Goal: Information Seeking & Learning: Compare options

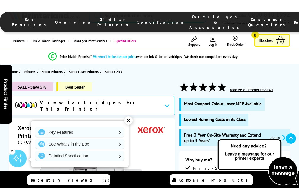
scroll to position [1638, 0]
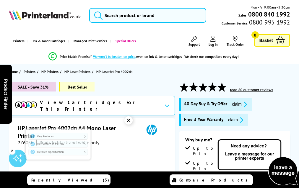
scroll to position [1025, 0]
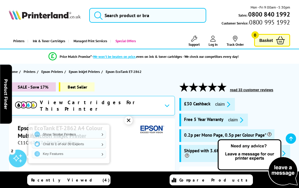
scroll to position [1050, 0]
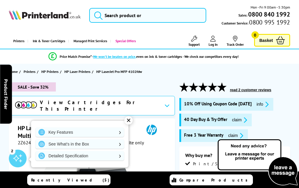
scroll to position [1201, 0]
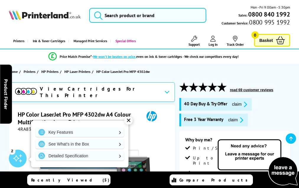
scroll to position [1442, 0]
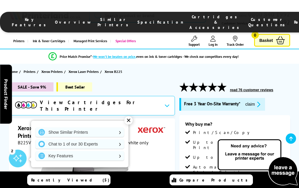
scroll to position [1387, 0]
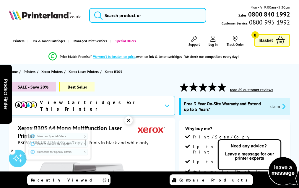
scroll to position [1597, 0]
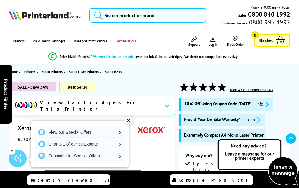
scroll to position [1366, 0]
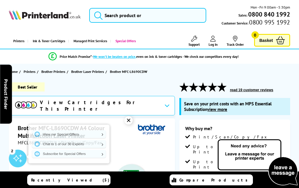
scroll to position [1763, 0]
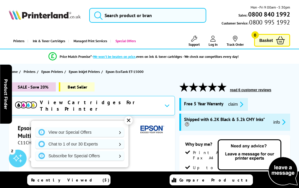
scroll to position [1172, 0]
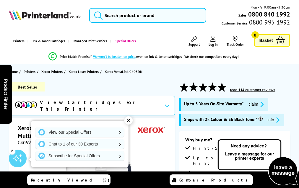
scroll to position [1338, 0]
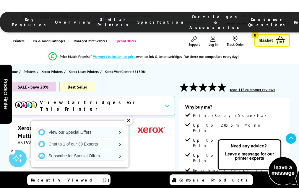
scroll to position [1135, 0]
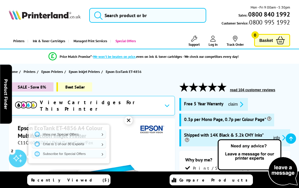
scroll to position [1232, 0]
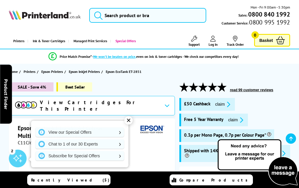
scroll to position [1127, 0]
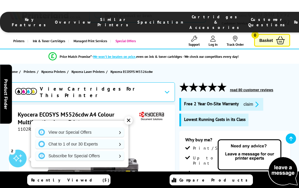
scroll to position [1128, 0]
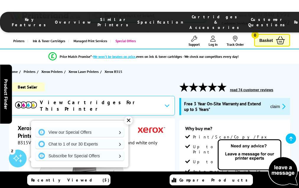
scroll to position [1629, 0]
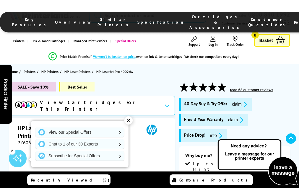
scroll to position [1041, 0]
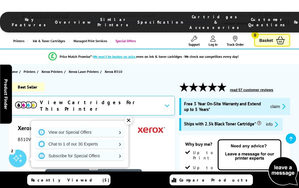
scroll to position [1499, 0]
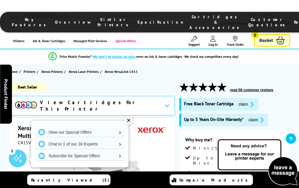
scroll to position [1887, 0]
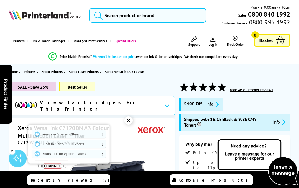
scroll to position [1898, 0]
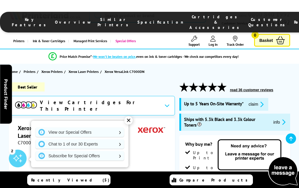
scroll to position [1671, 0]
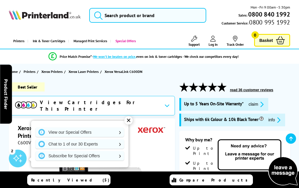
scroll to position [1288, 0]
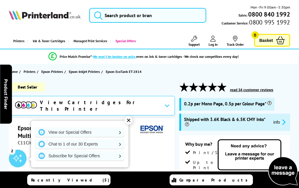
scroll to position [1017, 0]
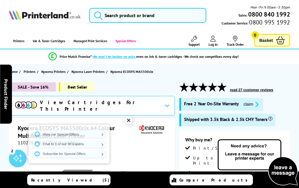
scroll to position [1322, 0]
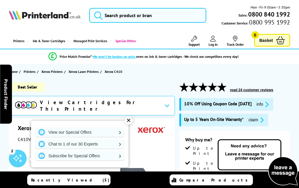
scroll to position [1726, 0]
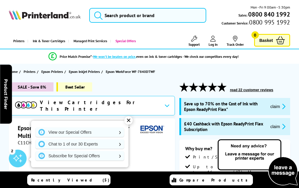
scroll to position [1368, 0]
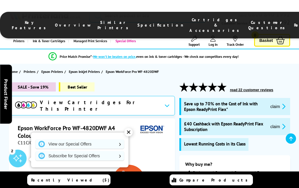
scroll to position [1228, 0]
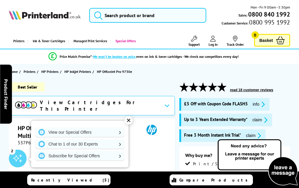
scroll to position [1223, 0]
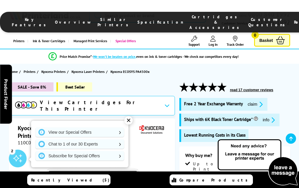
scroll to position [1071, 0]
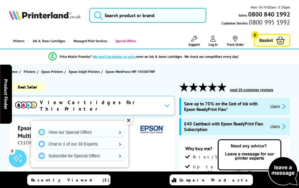
scroll to position [1356, 0]
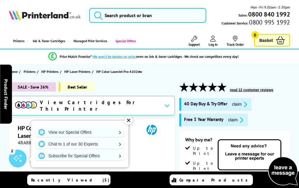
scroll to position [1282, 0]
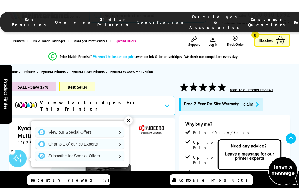
scroll to position [1366, 0]
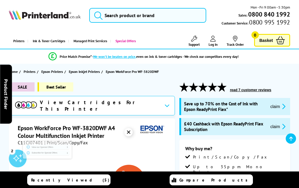
scroll to position [1177, 0]
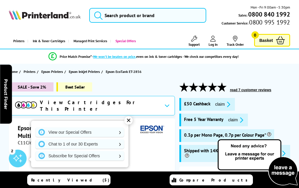
scroll to position [1131, 0]
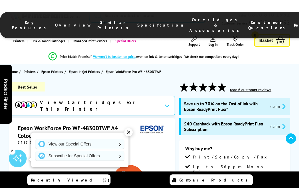
scroll to position [1218, 0]
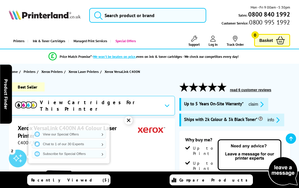
scroll to position [871, 0]
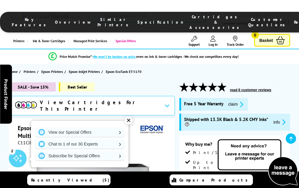
scroll to position [1142, 0]
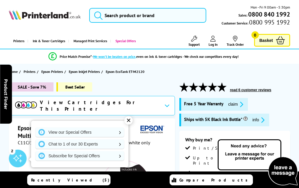
scroll to position [789, 0]
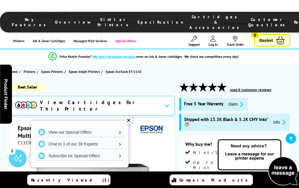
scroll to position [1100, 0]
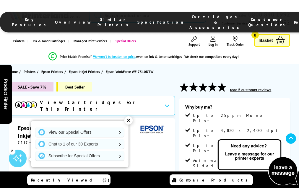
scroll to position [1119, 0]
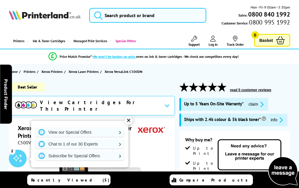
scroll to position [1330, 0]
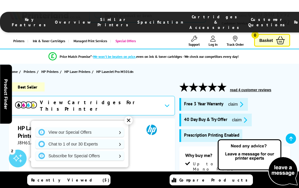
scroll to position [948, 0]
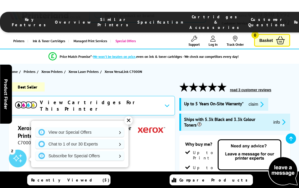
scroll to position [1211, 0]
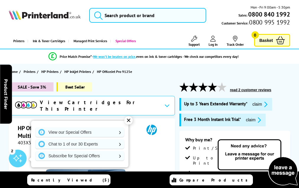
scroll to position [1341, 0]
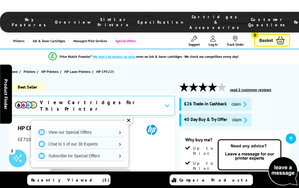
scroll to position [1052, 0]
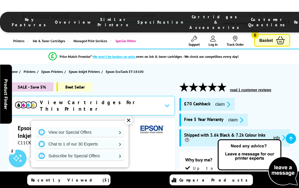
scroll to position [975, 0]
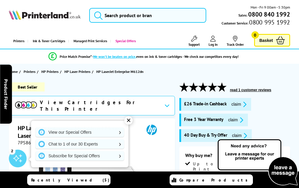
scroll to position [1250, 0]
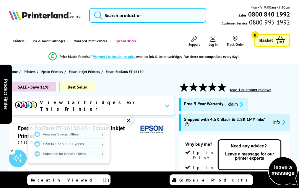
scroll to position [1027, 0]
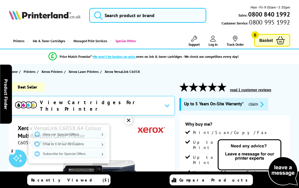
scroll to position [2062, 0]
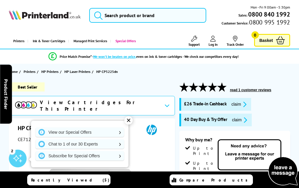
scroll to position [1087, 0]
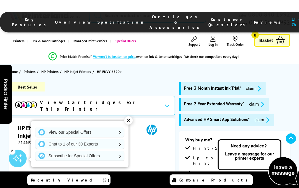
scroll to position [1146, 0]
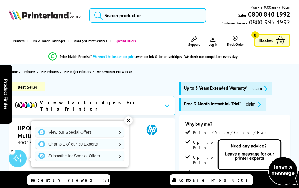
scroll to position [1334, 0]
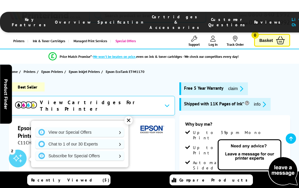
scroll to position [959, 0]
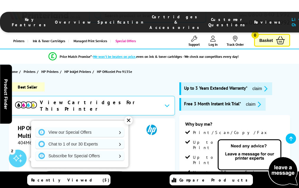
scroll to position [1289, 0]
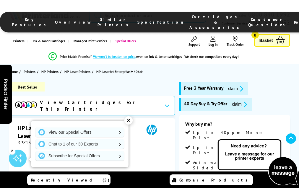
scroll to position [1093, 0]
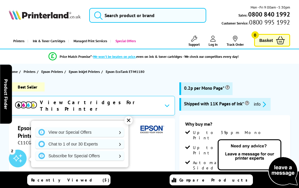
scroll to position [950, 0]
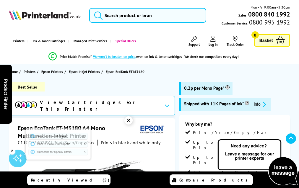
scroll to position [1069, 0]
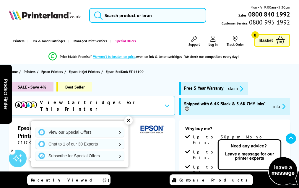
scroll to position [987, 0]
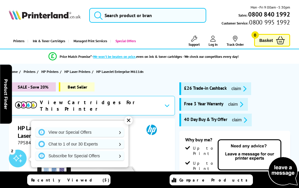
scroll to position [1252, 0]
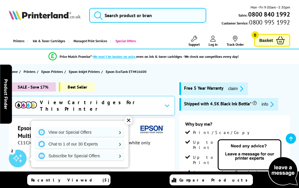
scroll to position [996, 0]
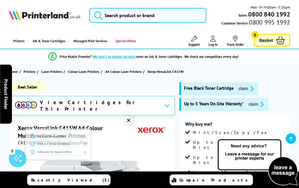
scroll to position [1577, 0]
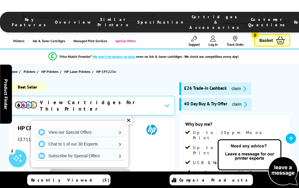
scroll to position [1000, 0]
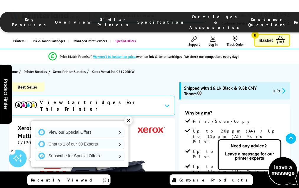
scroll to position [1638, 0]
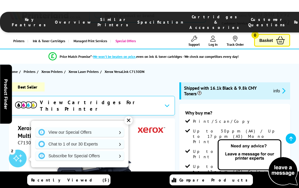
scroll to position [1817, 0]
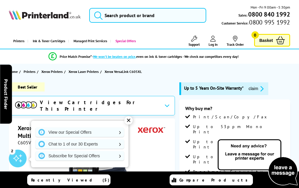
scroll to position [2053, 0]
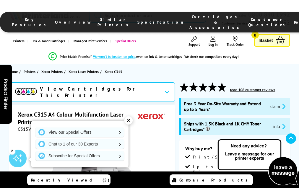
scroll to position [1542, 0]
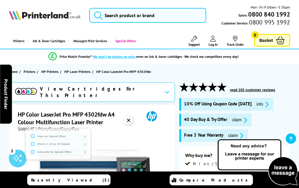
scroll to position [1498, 0]
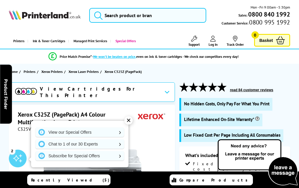
scroll to position [1187, 0]
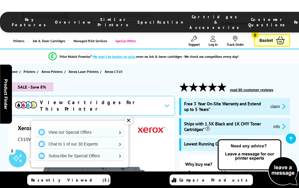
scroll to position [1721, 0]
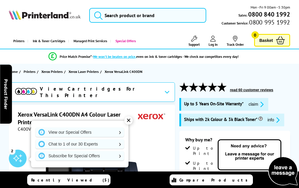
scroll to position [1342, 0]
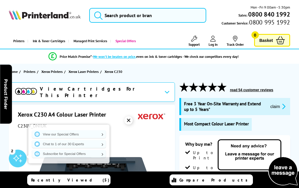
scroll to position [1532, 0]
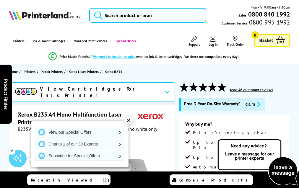
scroll to position [1397, 0]
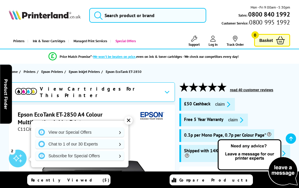
scroll to position [1119, 0]
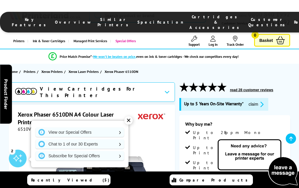
scroll to position [1271, 0]
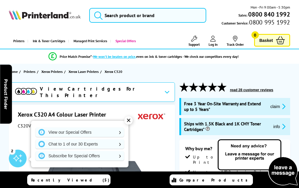
scroll to position [1676, 0]
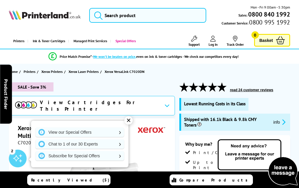
scroll to position [1857, 0]
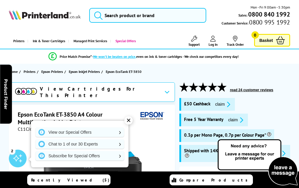
scroll to position [1148, 0]
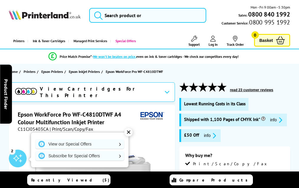
scroll to position [1246, 0]
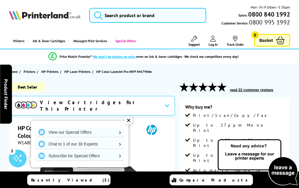
scroll to position [1061, 0]
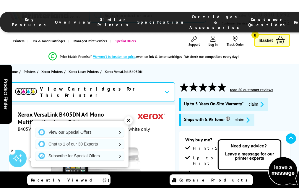
scroll to position [1172, 0]
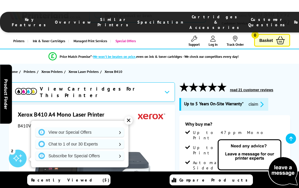
scroll to position [1568, 0]
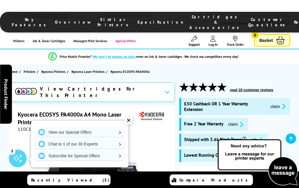
scroll to position [1056, 0]
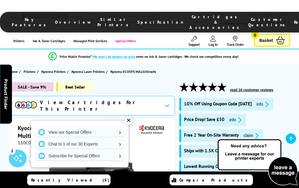
scroll to position [1303, 0]
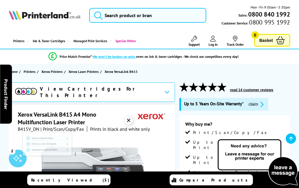
scroll to position [1703, 0]
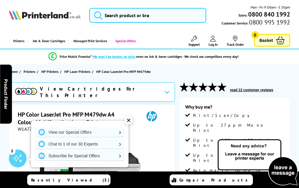
scroll to position [1195, 0]
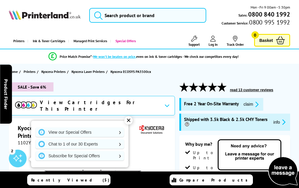
scroll to position [1189, 0]
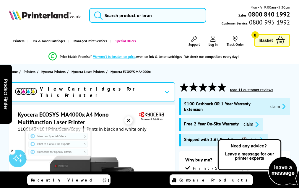
scroll to position [1165, 0]
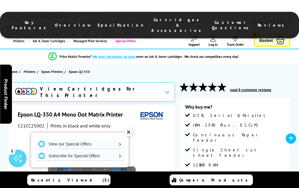
scroll to position [745, 0]
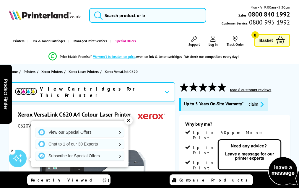
scroll to position [1694, 0]
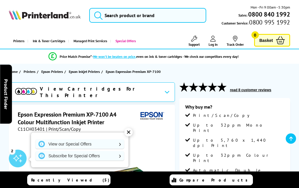
scroll to position [1056, 0]
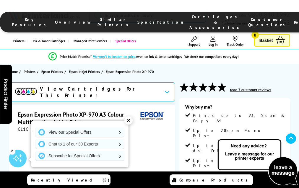
scroll to position [1054, 0]
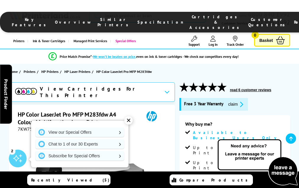
scroll to position [1272, 0]
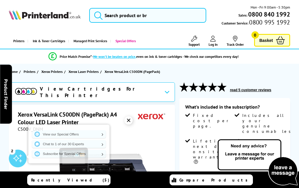
scroll to position [913, 0]
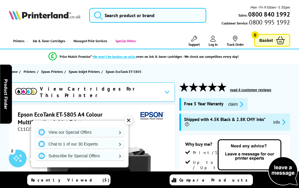
scroll to position [1183, 0]
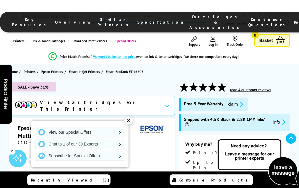
scroll to position [1230, 0]
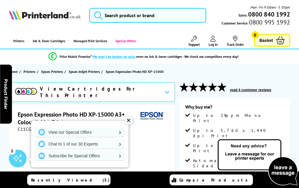
scroll to position [843, 0]
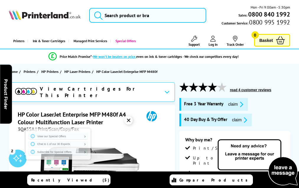
scroll to position [1406, 0]
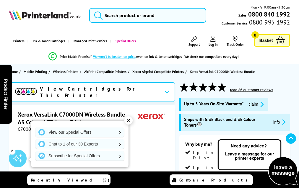
scroll to position [1381, 0]
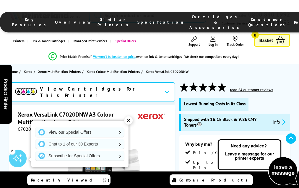
scroll to position [1525, 0]
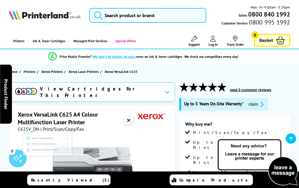
scroll to position [1821, 0]
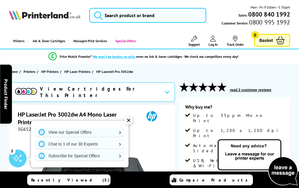
scroll to position [925, 0]
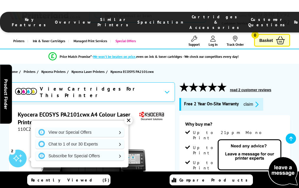
scroll to position [1143, 0]
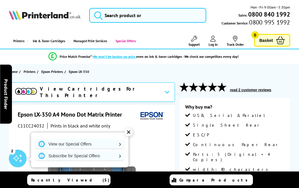
scroll to position [735, 0]
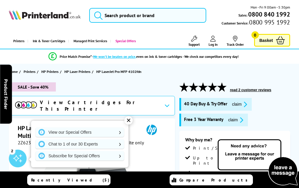
scroll to position [1182, 0]
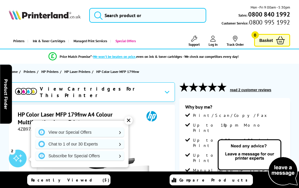
scroll to position [1065, 0]
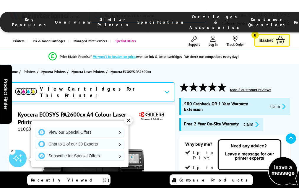
scroll to position [1120, 0]
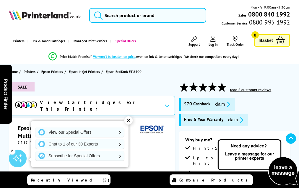
scroll to position [1086, 0]
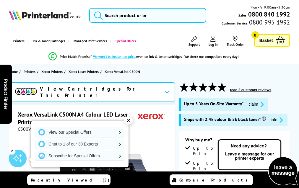
scroll to position [904, 0]
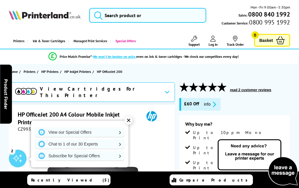
scroll to position [1046, 0]
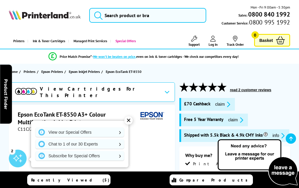
scroll to position [1097, 0]
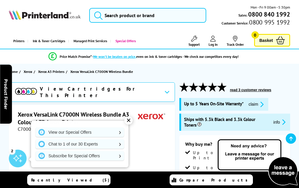
scroll to position [841, 0]
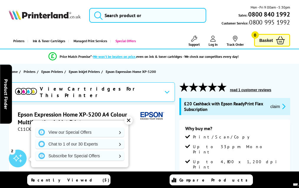
scroll to position [1118, 0]
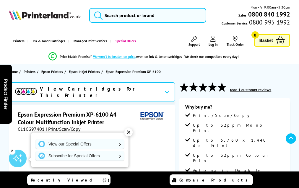
scroll to position [1082, 0]
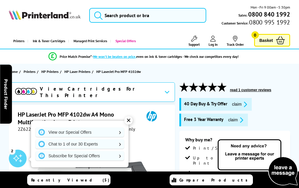
scroll to position [1098, 0]
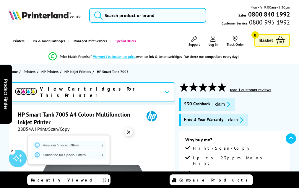
scroll to position [1035, 0]
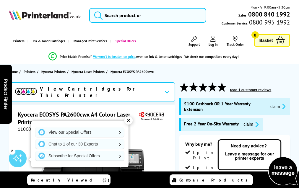
scroll to position [1120, 0]
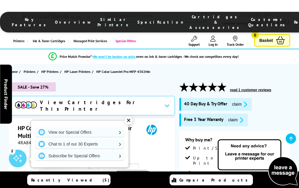
scroll to position [1489, 0]
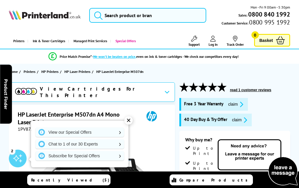
scroll to position [1163, 0]
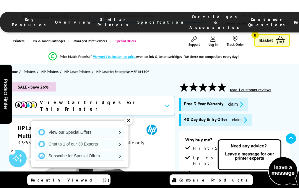
scroll to position [1268, 0]
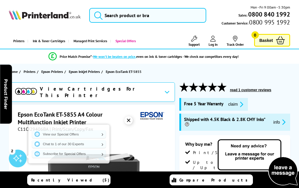
scroll to position [1157, 0]
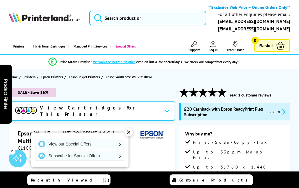
scroll to position [1158, 0]
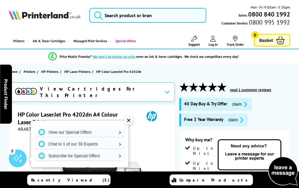
scroll to position [1258, 0]
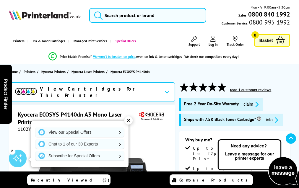
scroll to position [962, 0]
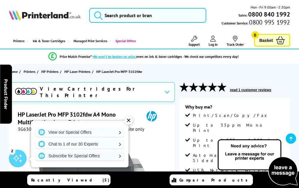
scroll to position [1063, 0]
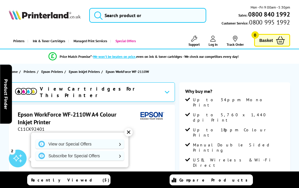
scroll to position [878, 0]
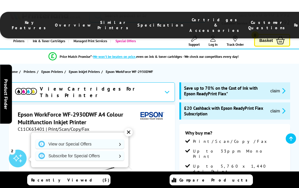
scroll to position [1090, 0]
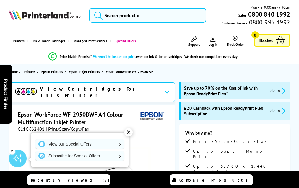
scroll to position [1136, 0]
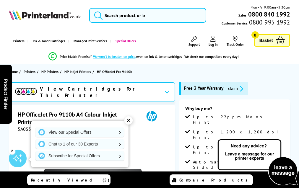
scroll to position [1040, 0]
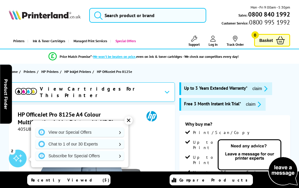
scroll to position [1261, 0]
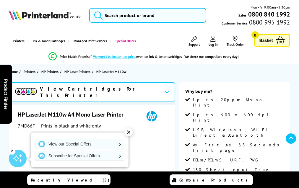
scroll to position [867, 0]
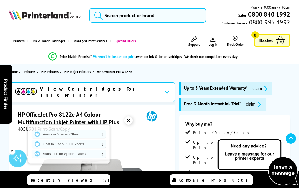
scroll to position [1261, 0]
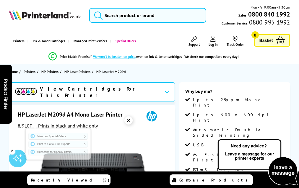
scroll to position [904, 0]
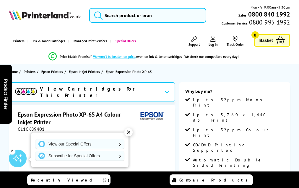
scroll to position [971, 0]
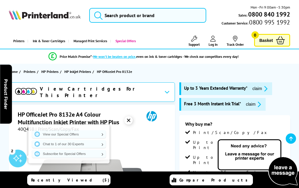
scroll to position [1308, 0]
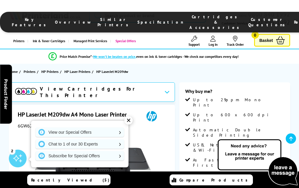
scroll to position [898, 0]
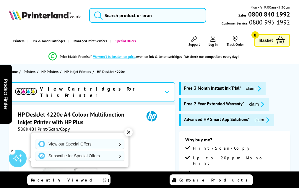
scroll to position [1105, 0]
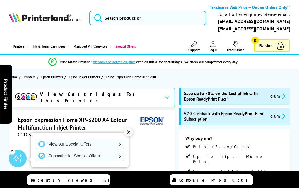
scroll to position [1103, 0]
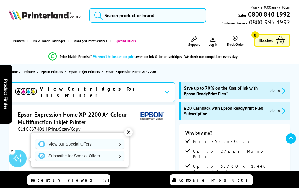
scroll to position [1032, 0]
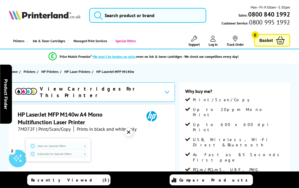
scroll to position [940, 0]
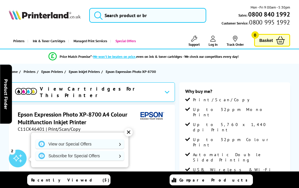
scroll to position [1053, 0]
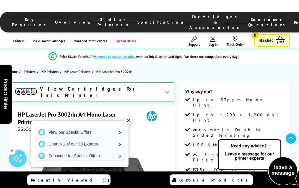
scroll to position [930, 0]
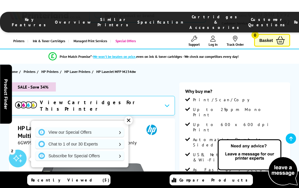
scroll to position [1052, 0]
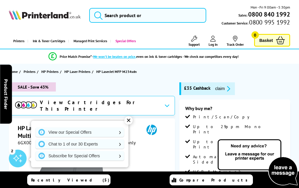
scroll to position [1064, 0]
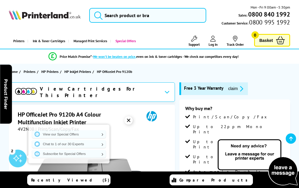
scroll to position [1162, 0]
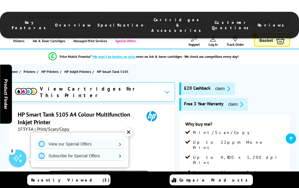
scroll to position [994, 0]
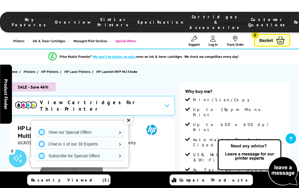
scroll to position [1064, 0]
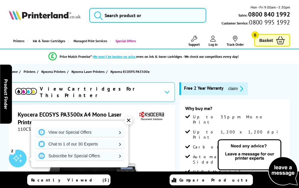
scroll to position [989, 0]
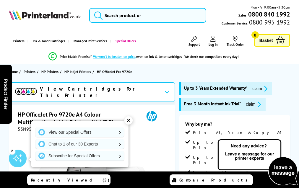
scroll to position [1130, 0]
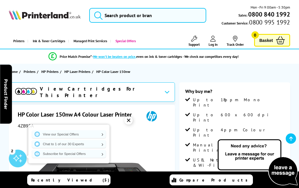
scroll to position [964, 0]
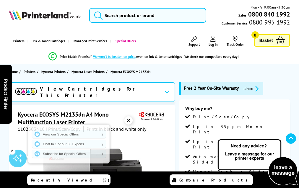
scroll to position [976, 0]
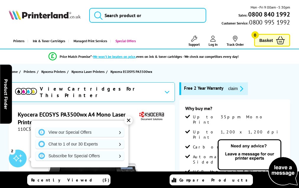
scroll to position [989, 0]
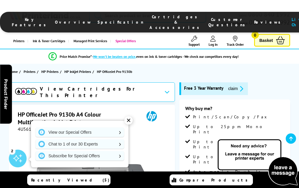
scroll to position [1156, 0]
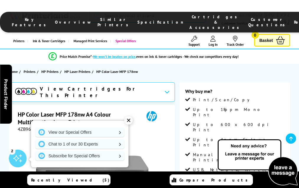
scroll to position [1022, 0]
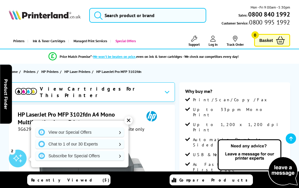
scroll to position [1057, 0]
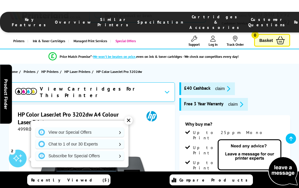
scroll to position [1183, 0]
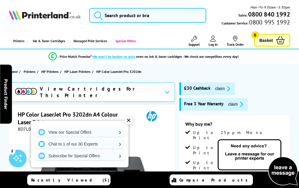
scroll to position [1160, 0]
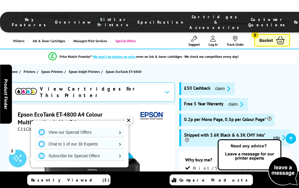
scroll to position [1059, 0]
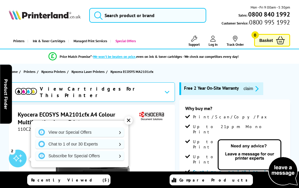
scroll to position [1226, 0]
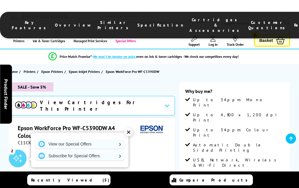
scroll to position [1052, 0]
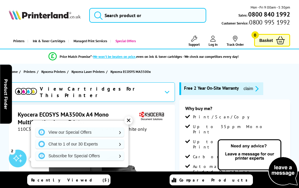
scroll to position [1093, 0]
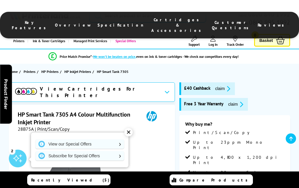
scroll to position [1079, 0]
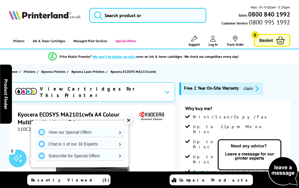
scroll to position [1226, 0]
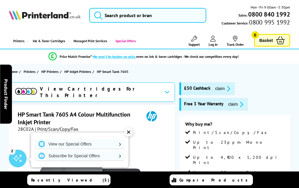
scroll to position [1105, 0]
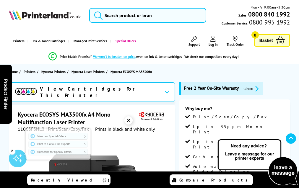
scroll to position [1131, 0]
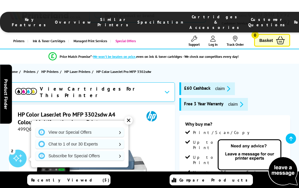
scroll to position [1292, 0]
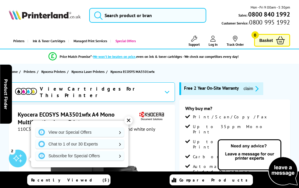
scroll to position [1131, 0]
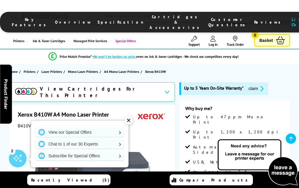
scroll to position [1341, 0]
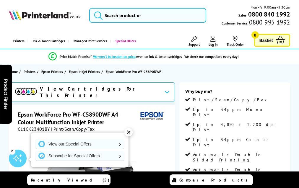
scroll to position [1222, 0]
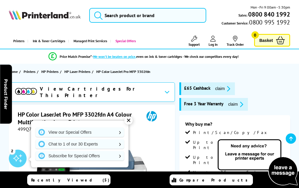
scroll to position [1307, 0]
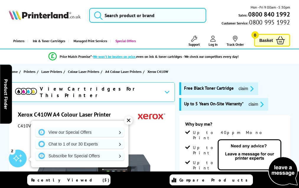
scroll to position [1441, 0]
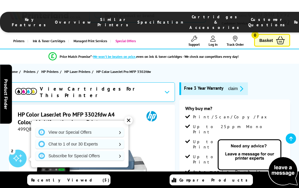
scroll to position [1295, 0]
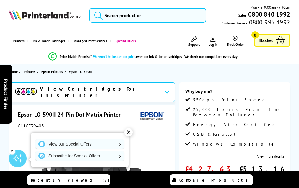
scroll to position [653, 0]
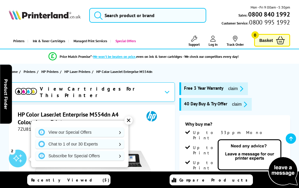
scroll to position [1238, 0]
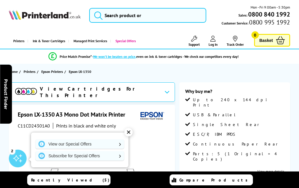
scroll to position [764, 0]
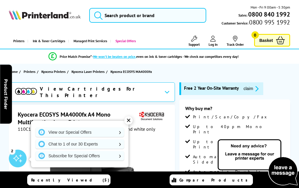
scroll to position [1148, 0]
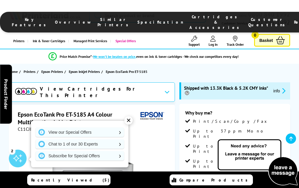
scroll to position [977, 0]
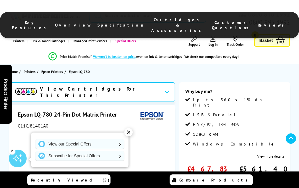
scroll to position [652, 0]
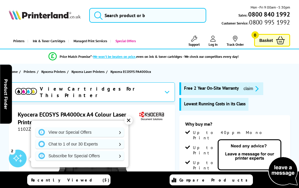
scroll to position [1123, 0]
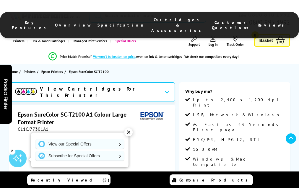
scroll to position [717, 0]
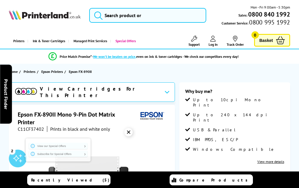
scroll to position [606, 0]
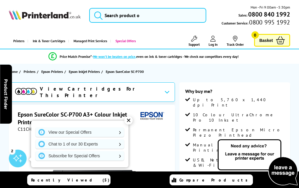
scroll to position [663, 0]
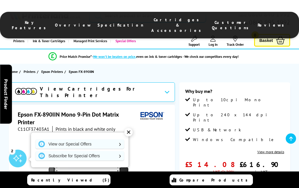
scroll to position [594, 0]
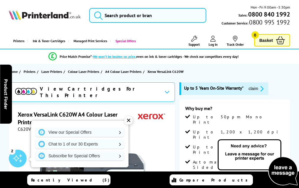
scroll to position [1384, 0]
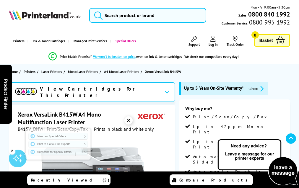
scroll to position [1501, 0]
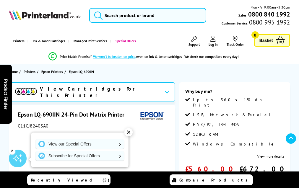
scroll to position [664, 0]
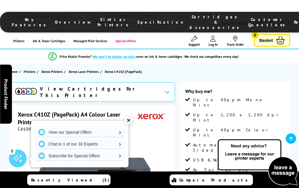
scroll to position [1017, 0]
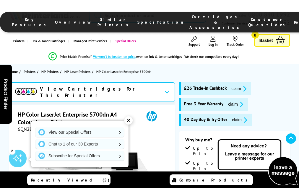
scroll to position [1390, 0]
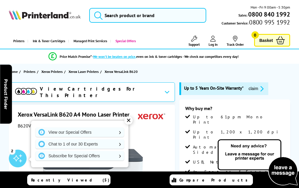
scroll to position [1488, 0]
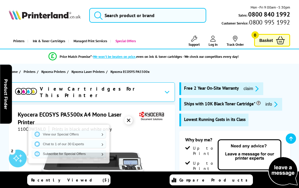
scroll to position [1040, 0]
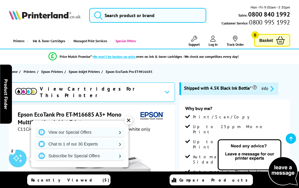
scroll to position [925, 0]
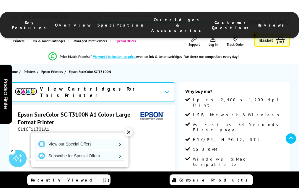
scroll to position [805, 0]
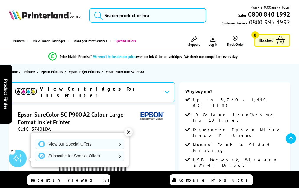
scroll to position [654, 0]
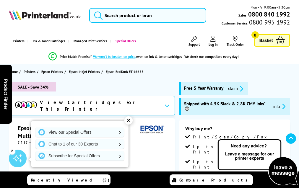
scroll to position [1217, 0]
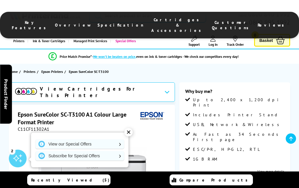
scroll to position [729, 0]
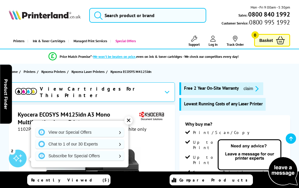
scroll to position [1054, 0]
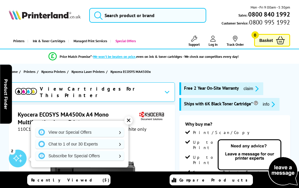
scroll to position [1221, 0]
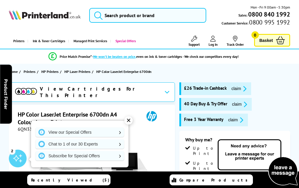
scroll to position [1446, 0]
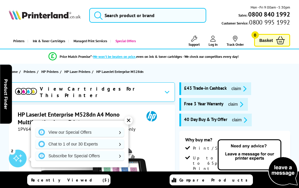
scroll to position [1100, 0]
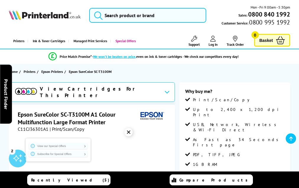
scroll to position [903, 0]
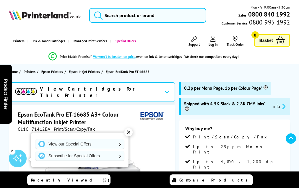
scroll to position [1225, 0]
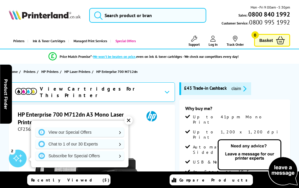
scroll to position [986, 0]
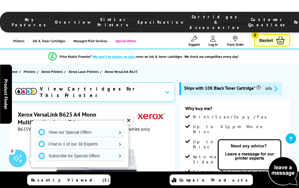
scroll to position [1605, 0]
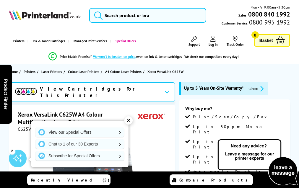
scroll to position [1511, 0]
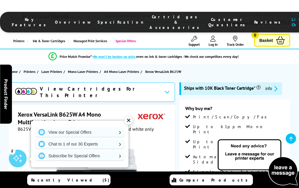
scroll to position [1083, 0]
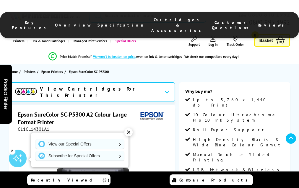
scroll to position [736, 0]
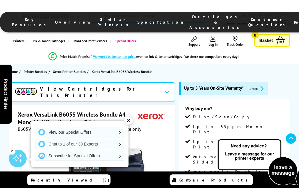
scroll to position [1111, 0]
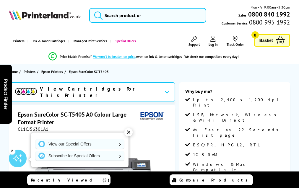
scroll to position [830, 0]
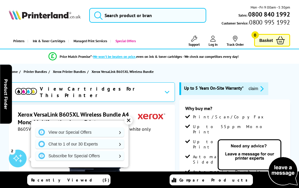
scroll to position [988, 0]
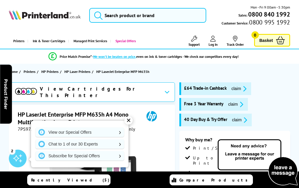
scroll to position [1314, 0]
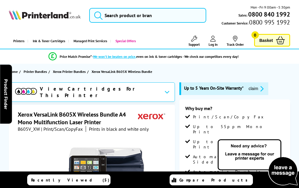
scroll to position [988, 0]
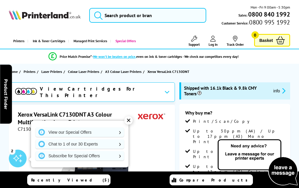
scroll to position [1210, 0]
